Goal: Task Accomplishment & Management: Use online tool/utility

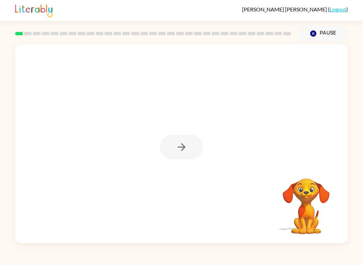
click at [312, 30] on button "Pause Pause" at bounding box center [323, 33] width 49 height 15
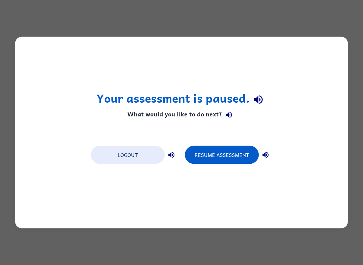
click at [216, 164] on button "Resume Assessment" at bounding box center [222, 155] width 74 height 18
click at [147, 164] on button "Logout" at bounding box center [128, 155] width 74 height 18
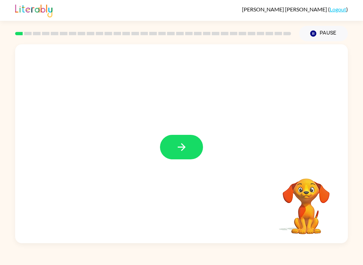
click at [186, 153] on icon "button" at bounding box center [182, 147] width 12 height 12
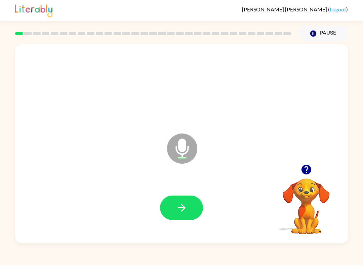
click at [189, 196] on button "button" at bounding box center [181, 208] width 43 height 25
click at [198, 214] on button "button" at bounding box center [181, 208] width 43 height 25
click at [186, 209] on icon "button" at bounding box center [182, 208] width 12 height 12
click at [179, 215] on button "button" at bounding box center [181, 208] width 43 height 25
click at [178, 209] on icon "button" at bounding box center [182, 208] width 12 height 12
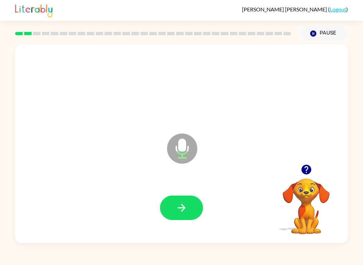
click at [176, 208] on icon "button" at bounding box center [182, 208] width 12 height 12
click at [194, 182] on icon "Microphone The Microphone is here when it is your turn to talk" at bounding box center [215, 157] width 101 height 50
click at [193, 204] on button "button" at bounding box center [181, 208] width 43 height 25
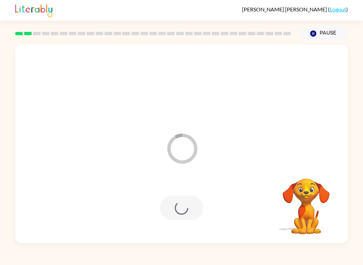
click at [187, 188] on div at bounding box center [181, 207] width 319 height 57
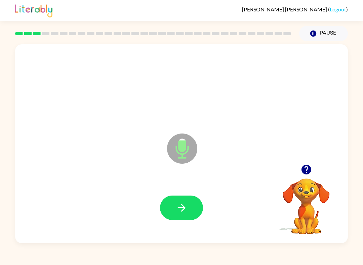
click at [311, 32] on icon "Pause" at bounding box center [312, 33] width 7 height 7
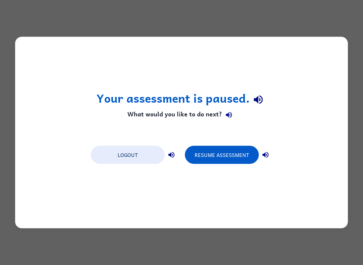
click at [134, 149] on button "Logout" at bounding box center [128, 155] width 74 height 18
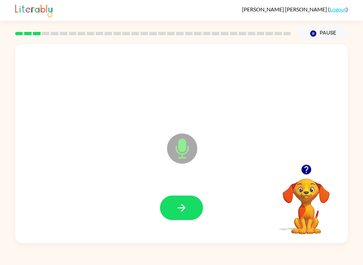
click at [315, 160] on div "Microphone The Microphone is here when it is your turn to talk" at bounding box center [181, 143] width 332 height 199
click at [310, 165] on icon "button" at bounding box center [306, 170] width 12 height 12
click at [188, 207] on button "button" at bounding box center [181, 208] width 43 height 25
click at [305, 173] on icon "button" at bounding box center [306, 170] width 10 height 10
click at [177, 207] on icon "button" at bounding box center [182, 208] width 12 height 12
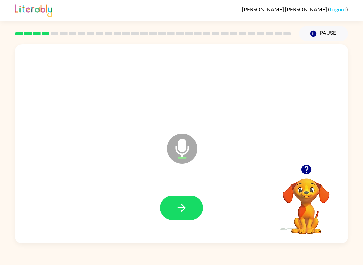
click at [194, 210] on button "button" at bounding box center [181, 208] width 43 height 25
click at [186, 200] on button "button" at bounding box center [181, 208] width 43 height 25
click at [182, 214] on icon "button" at bounding box center [182, 208] width 12 height 12
click at [184, 207] on icon "button" at bounding box center [181, 208] width 8 height 8
click at [196, 204] on button "button" at bounding box center [181, 208] width 43 height 25
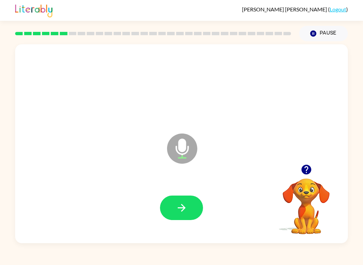
click at [173, 209] on button "button" at bounding box center [181, 208] width 43 height 25
click at [194, 209] on button "button" at bounding box center [181, 208] width 43 height 25
click at [191, 218] on button "button" at bounding box center [181, 208] width 43 height 25
click at [46, 15] on img at bounding box center [33, 10] width 37 height 15
click at [185, 203] on icon "button" at bounding box center [182, 208] width 12 height 12
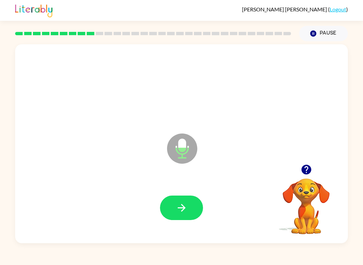
click at [183, 194] on div at bounding box center [181, 207] width 319 height 57
click at [186, 209] on icon "button" at bounding box center [182, 208] width 12 height 12
click at [186, 201] on button "button" at bounding box center [181, 208] width 43 height 25
click at [181, 212] on icon "button" at bounding box center [182, 208] width 12 height 12
click at [176, 202] on button "button" at bounding box center [181, 208] width 43 height 25
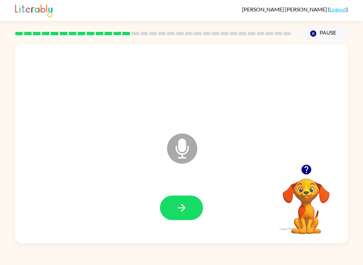
click at [168, 216] on button "button" at bounding box center [181, 208] width 43 height 25
click at [178, 211] on icon "button" at bounding box center [182, 208] width 12 height 12
click at [177, 206] on icon "button" at bounding box center [182, 208] width 12 height 12
click at [176, 203] on icon "button" at bounding box center [182, 208] width 12 height 12
click at [180, 203] on icon "button" at bounding box center [182, 208] width 12 height 12
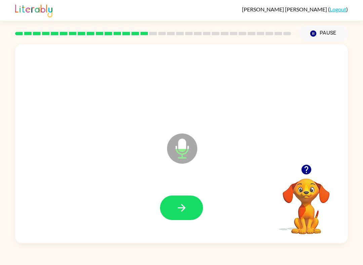
click at [189, 206] on button "button" at bounding box center [181, 208] width 43 height 25
click at [177, 200] on button "button" at bounding box center [181, 208] width 43 height 25
click at [190, 211] on button "button" at bounding box center [181, 208] width 43 height 25
click at [189, 215] on button "button" at bounding box center [181, 208] width 43 height 25
click at [189, 215] on div at bounding box center [181, 208] width 43 height 25
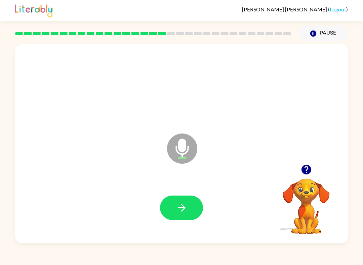
click at [190, 215] on button "button" at bounding box center [181, 208] width 43 height 25
click at [183, 209] on icon "button" at bounding box center [182, 208] width 12 height 12
click at [183, 212] on icon "button" at bounding box center [182, 208] width 12 height 12
click at [187, 208] on icon "button" at bounding box center [182, 208] width 12 height 12
click at [181, 195] on div at bounding box center [181, 207] width 319 height 57
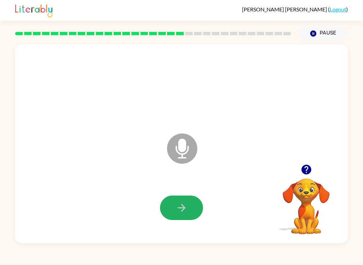
click at [189, 211] on button "button" at bounding box center [181, 208] width 43 height 25
click at [307, 172] on icon "button" at bounding box center [306, 170] width 10 height 10
click at [168, 207] on button "button" at bounding box center [181, 208] width 43 height 25
click at [175, 211] on button "button" at bounding box center [181, 208] width 43 height 25
click at [173, 201] on button "button" at bounding box center [181, 208] width 43 height 25
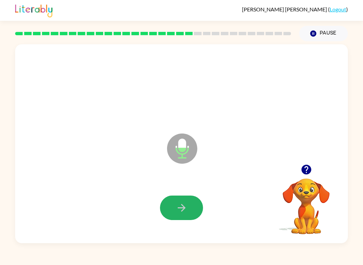
click at [180, 210] on icon "button" at bounding box center [182, 208] width 12 height 12
click at [170, 204] on button "button" at bounding box center [181, 208] width 43 height 25
click at [167, 219] on button "button" at bounding box center [181, 208] width 43 height 25
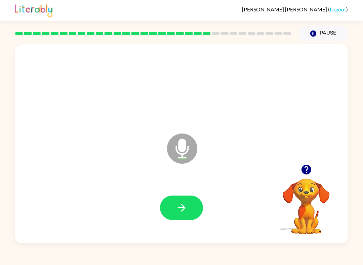
click at [181, 195] on div at bounding box center [181, 207] width 319 height 57
click at [176, 206] on icon "button" at bounding box center [182, 208] width 12 height 12
click at [311, 176] on button "button" at bounding box center [306, 169] width 17 height 17
click at [299, 168] on div "Microphone The Microphone is here when it is your turn to talk" at bounding box center [181, 143] width 332 height 199
click at [181, 204] on icon "button" at bounding box center [182, 208] width 12 height 12
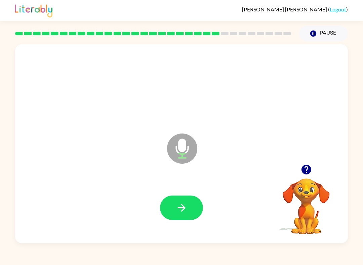
click at [177, 209] on icon "button" at bounding box center [182, 208] width 12 height 12
click at [181, 216] on button "button" at bounding box center [181, 208] width 43 height 25
click at [186, 197] on button "button" at bounding box center [181, 208] width 43 height 25
click at [185, 196] on button "button" at bounding box center [181, 208] width 43 height 25
click at [170, 202] on button "button" at bounding box center [181, 208] width 43 height 25
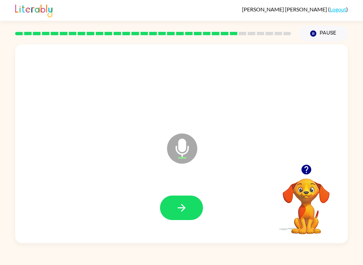
click at [171, 211] on button "button" at bounding box center [181, 208] width 43 height 25
click at [165, 207] on button "button" at bounding box center [181, 208] width 43 height 25
click at [182, 203] on icon "button" at bounding box center [182, 208] width 12 height 12
click at [183, 209] on icon "button" at bounding box center [181, 208] width 8 height 8
click at [172, 208] on button "button" at bounding box center [181, 208] width 43 height 25
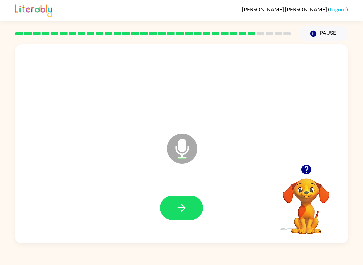
click at [169, 210] on button "button" at bounding box center [181, 208] width 43 height 25
click at [183, 196] on button "button" at bounding box center [181, 208] width 43 height 25
click at [183, 208] on icon "button" at bounding box center [181, 208] width 8 height 8
click at [178, 203] on icon "button" at bounding box center [182, 208] width 12 height 12
click at [186, 214] on icon "button" at bounding box center [182, 208] width 12 height 12
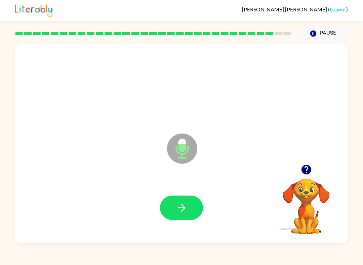
click at [185, 211] on icon "button" at bounding box center [182, 208] width 12 height 12
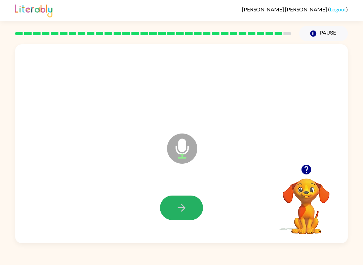
click at [180, 205] on icon "button" at bounding box center [182, 208] width 12 height 12
click at [185, 199] on button "button" at bounding box center [181, 208] width 43 height 25
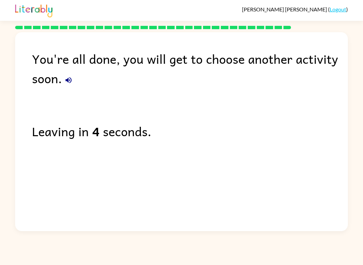
click at [47, 96] on div "You're all done, you will get to choose another activity soon. Leaving in 4 sec…" at bounding box center [181, 130] width 332 height 196
click at [69, 81] on icon "button" at bounding box center [68, 80] width 6 height 6
